Goal: Check status

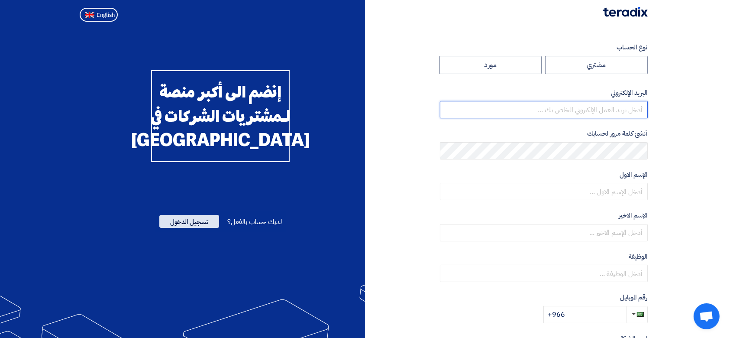
type input "[PERSON_NAME][EMAIL_ADDRESS][DOMAIN_NAME]"
click at [174, 228] on span "تسجيل الدخول" at bounding box center [189, 221] width 60 height 13
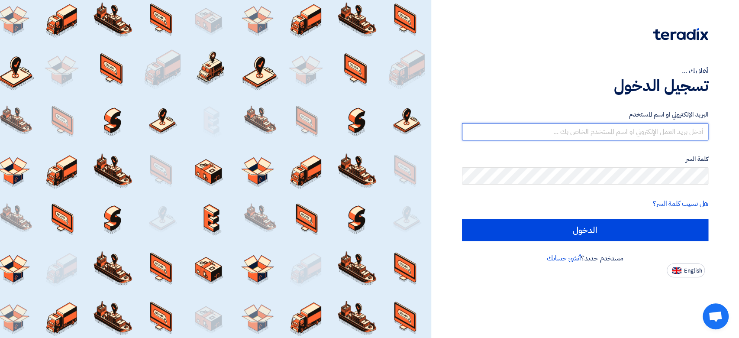
type input "[PERSON_NAME][EMAIL_ADDRESS][DOMAIN_NAME]"
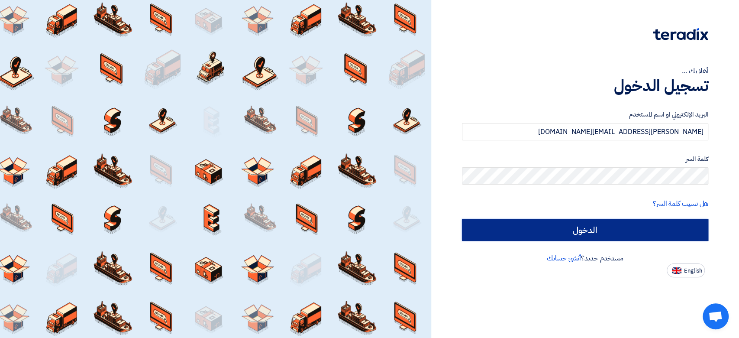
click at [499, 223] on input "الدخول" at bounding box center [585, 230] width 246 height 22
type input "Sign in"
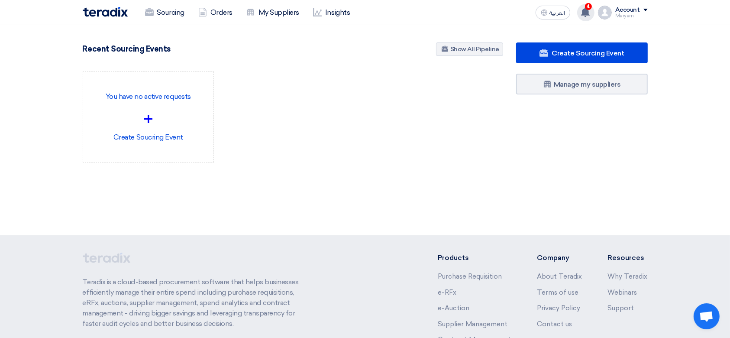
click at [583, 9] on icon at bounding box center [586, 12] width 10 height 10
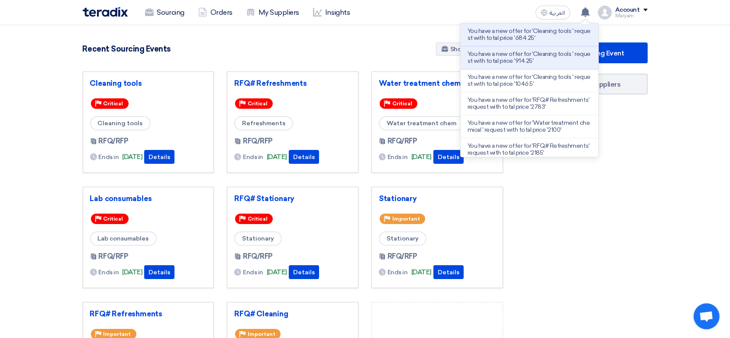
click at [482, 225] on div "Priority Important" at bounding box center [437, 219] width 117 height 14
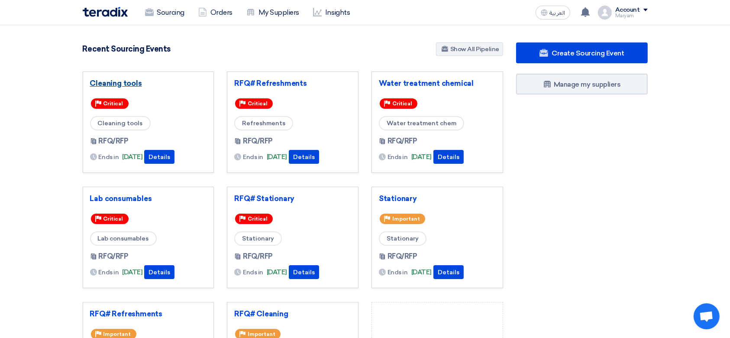
click at [109, 83] on link "Cleaning tools" at bounding box center [148, 83] width 117 height 9
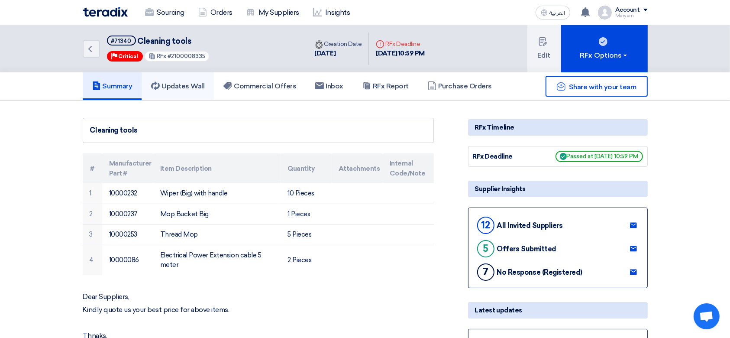
click at [171, 86] on h5 "Updates Wall" at bounding box center [177, 86] width 53 height 9
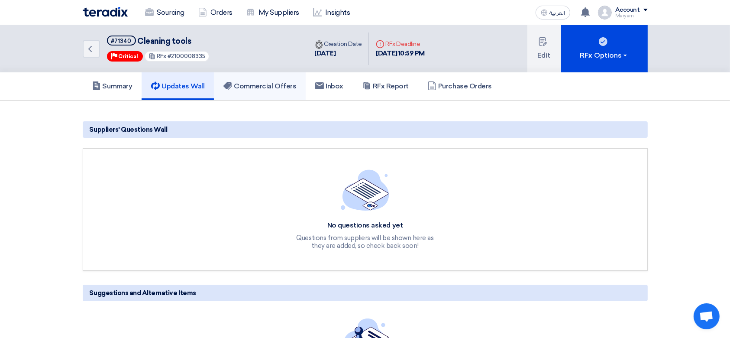
click at [248, 84] on h5 "Commercial Offers" at bounding box center [259, 86] width 73 height 9
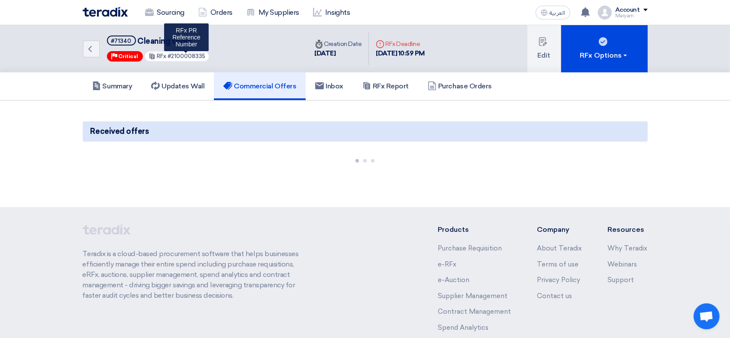
click at [189, 57] on span "#2100008335" at bounding box center [187, 56] width 38 height 6
copy span "2100008335"
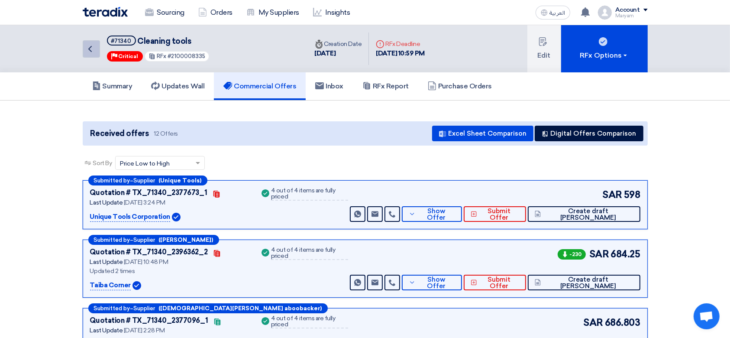
click at [85, 47] on icon "Back" at bounding box center [90, 49] width 10 height 10
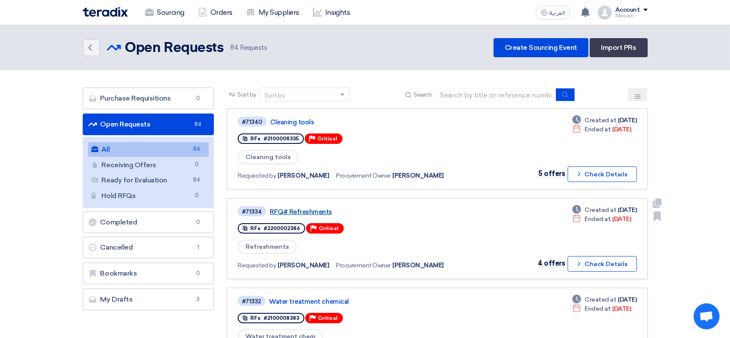
click at [313, 211] on link "RFQ# Refreshments" at bounding box center [378, 212] width 217 height 8
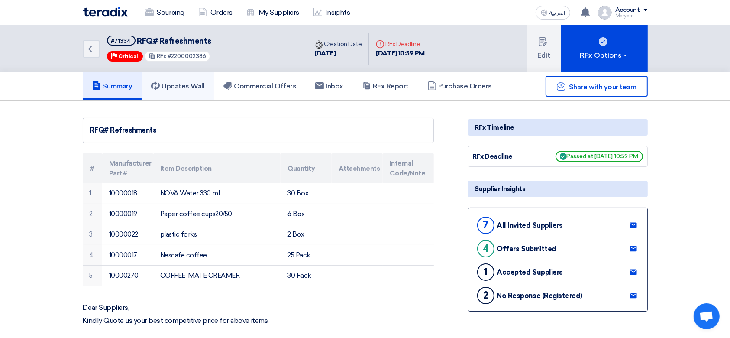
click at [171, 85] on h5 "Updates Wall" at bounding box center [177, 86] width 53 height 9
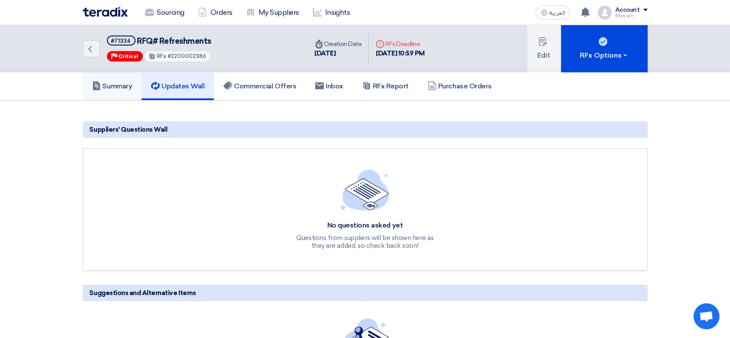
click at [126, 83] on h5 "Summary" at bounding box center [112, 86] width 40 height 9
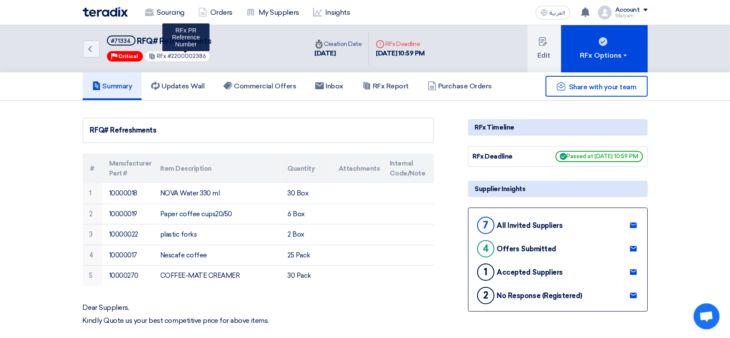
click at [191, 53] on span "#2200002386" at bounding box center [187, 56] width 39 height 6
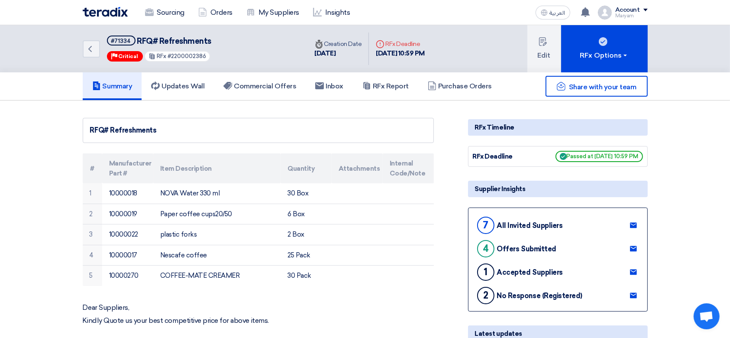
copy span "2200002386"
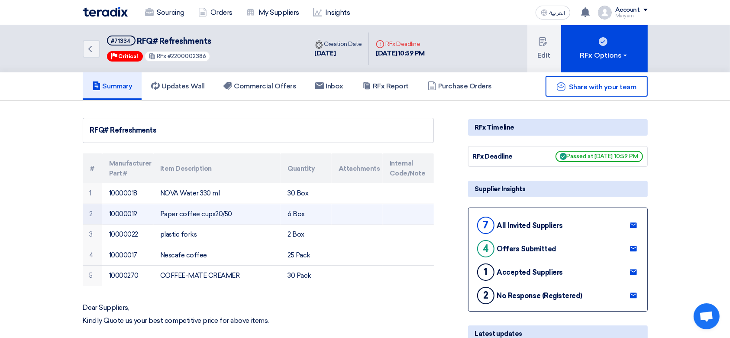
click at [168, 204] on td "Paper coffee cups20/50" at bounding box center [216, 214] width 127 height 21
